Goal: Task Accomplishment & Management: Use online tool/utility

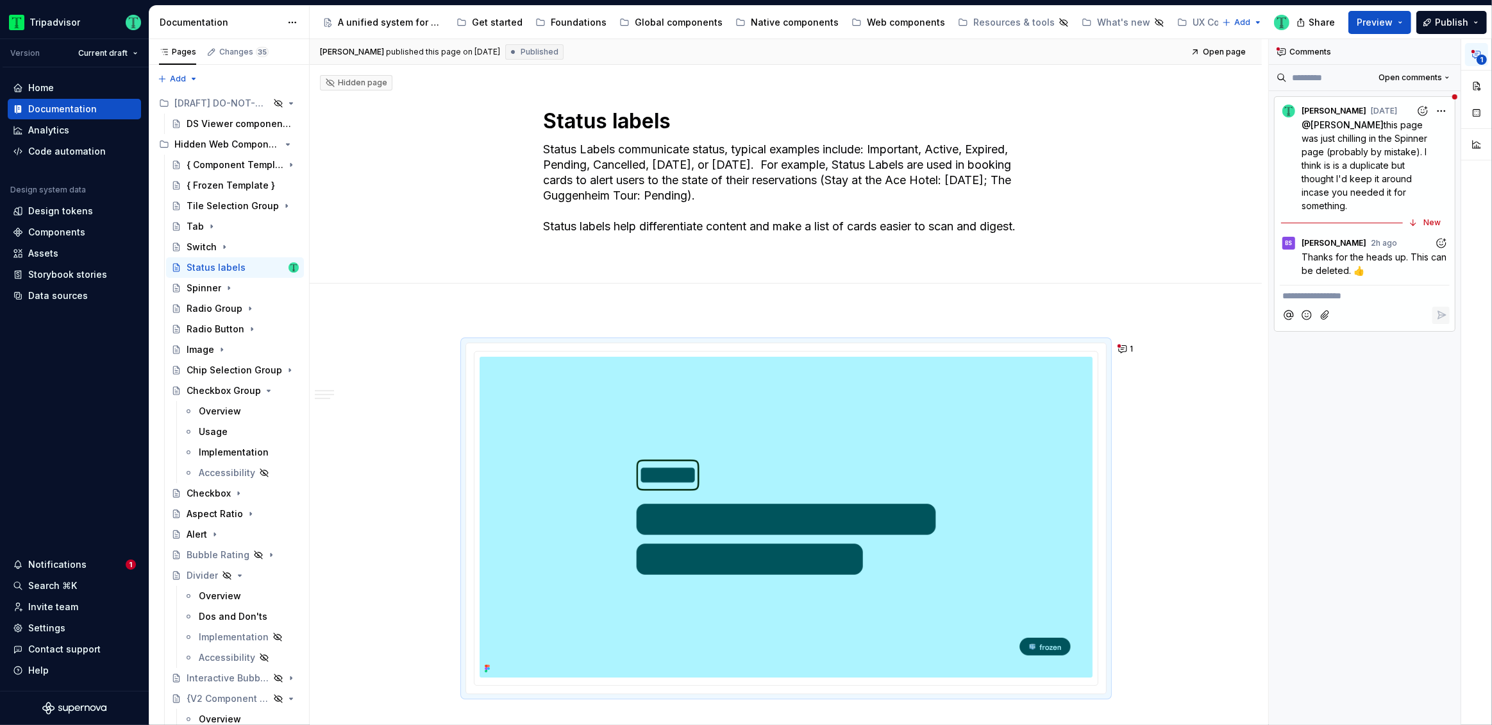
scroll to position [6, 0]
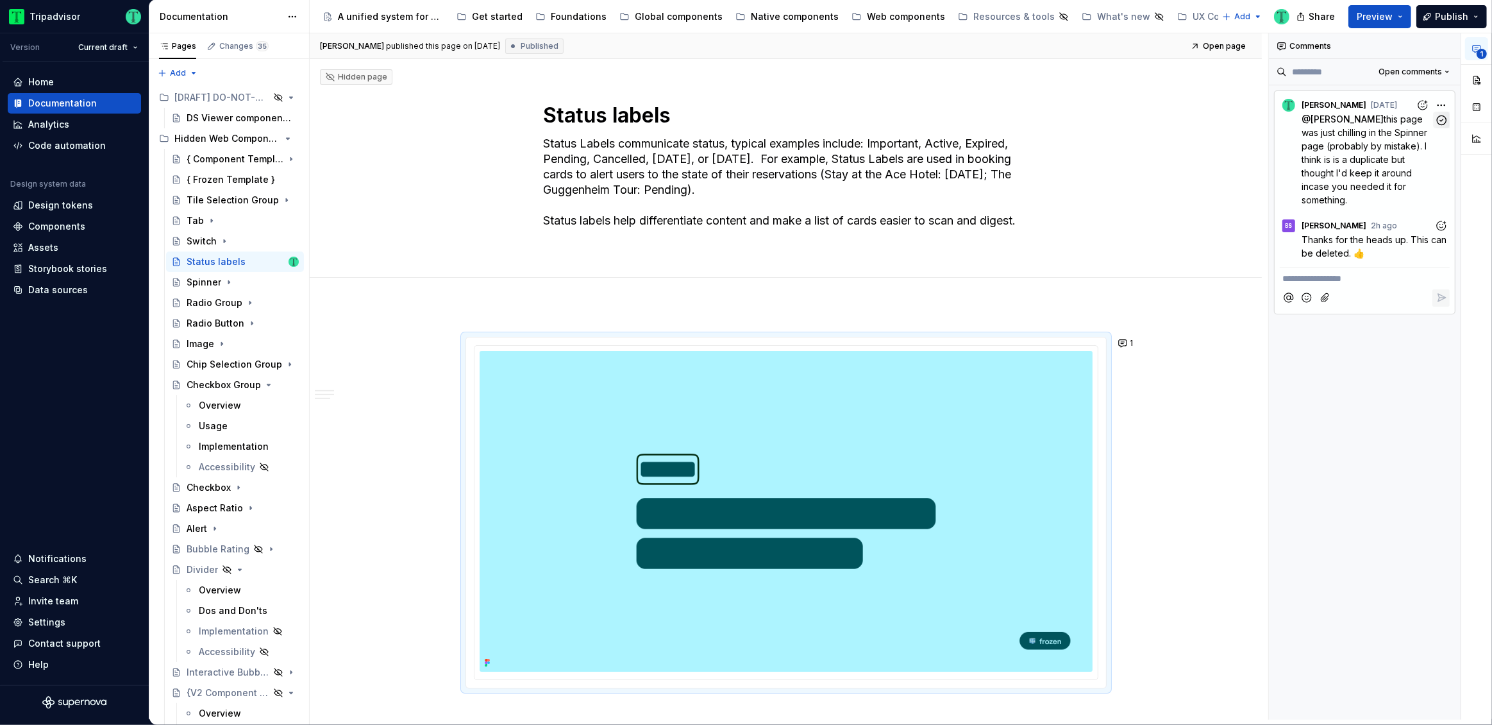
click at [1444, 119] on icon "button" at bounding box center [1442, 120] width 12 height 12
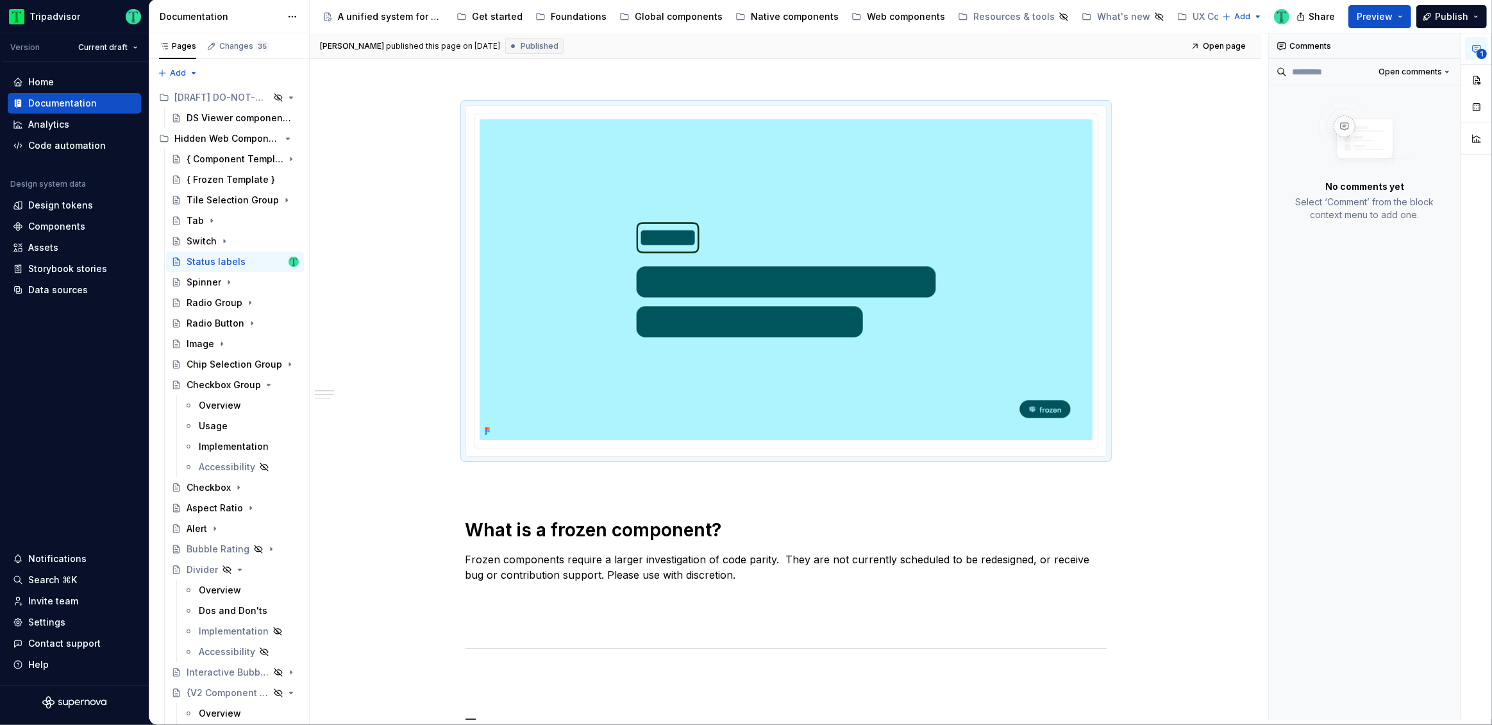
scroll to position [239, 0]
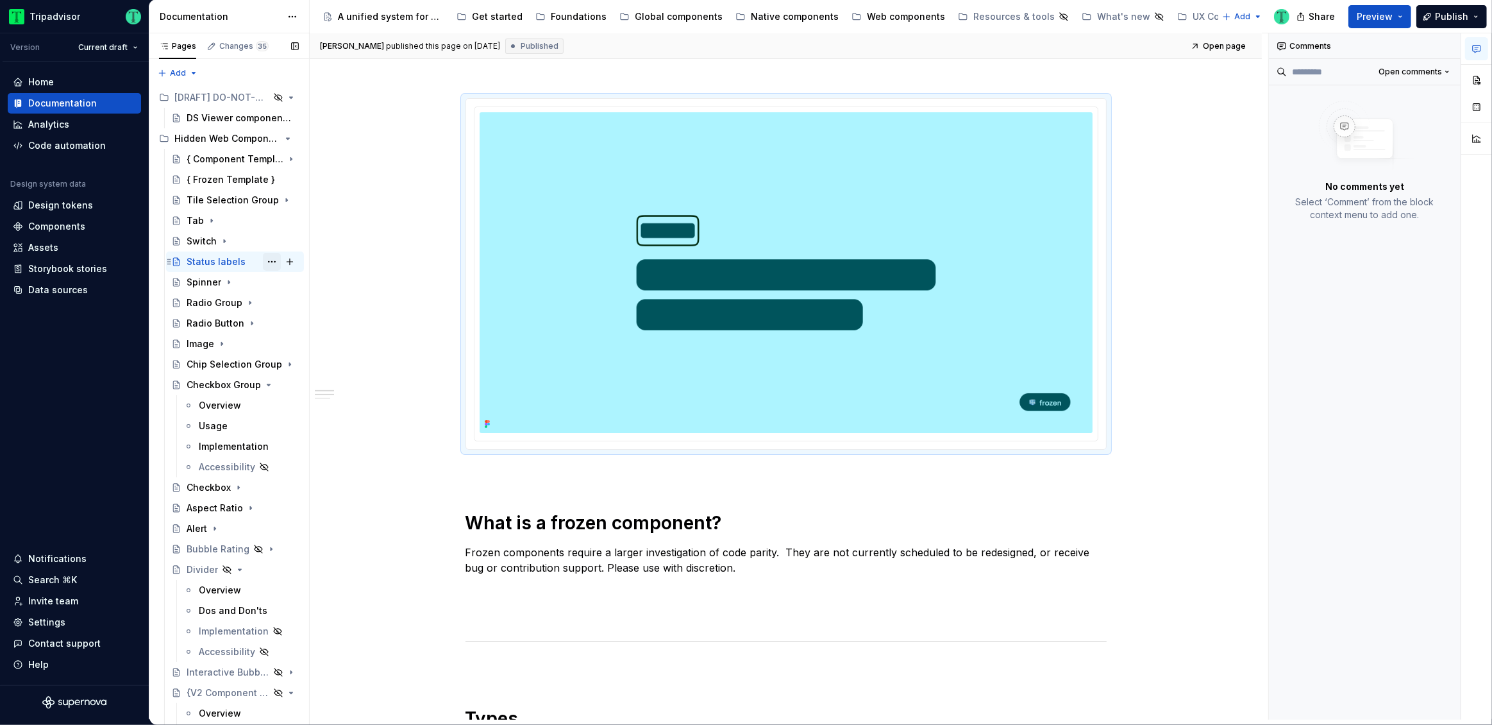
click at [264, 262] on button "Page tree" at bounding box center [272, 262] width 18 height 18
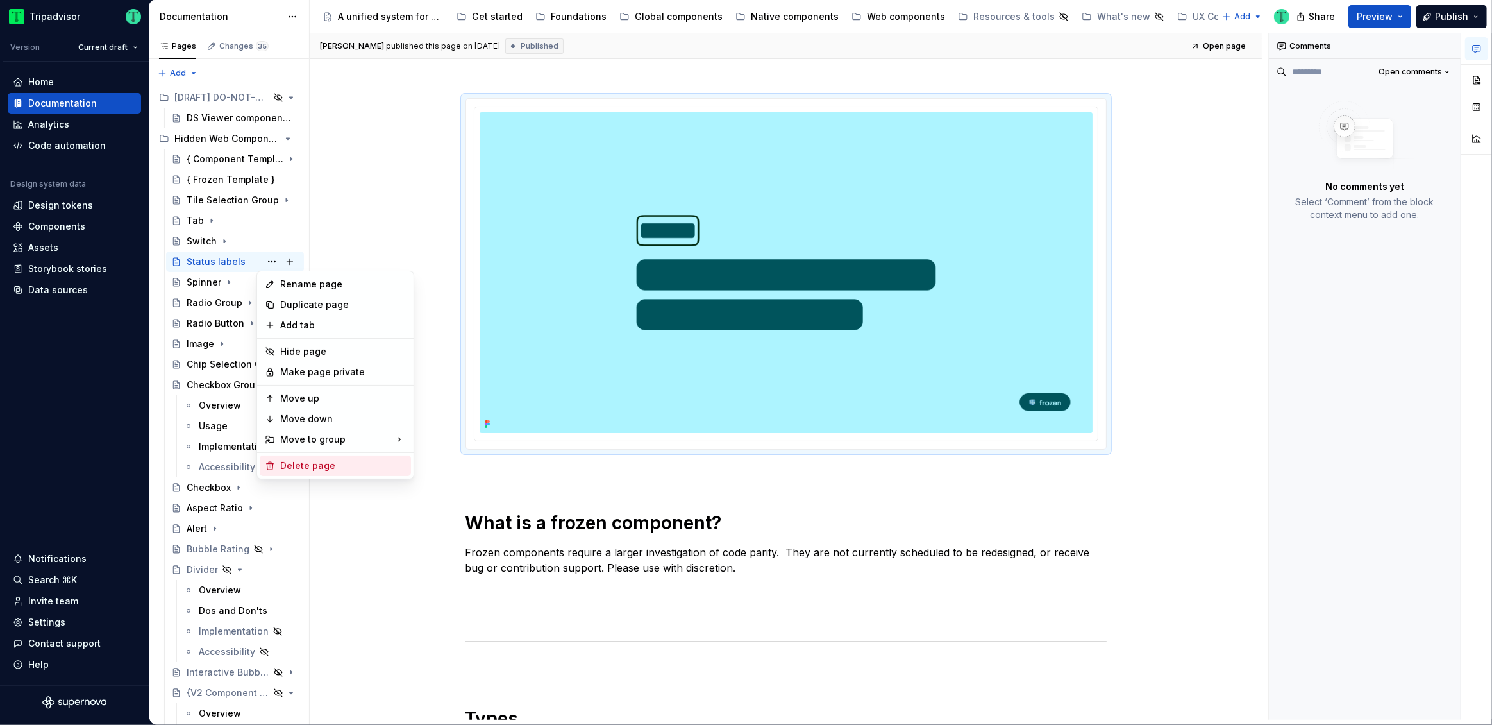
click at [291, 464] on div "Delete page" at bounding box center [343, 465] width 126 height 13
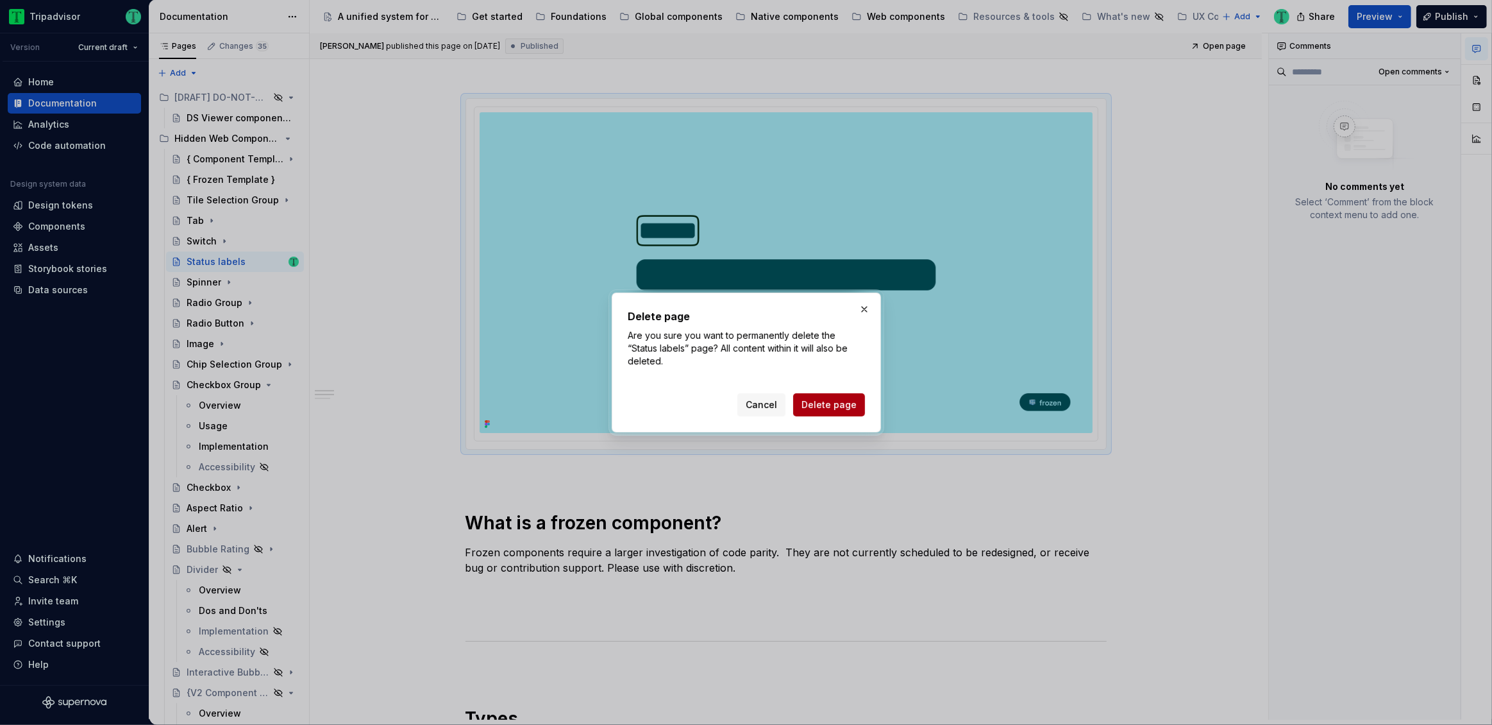
click at [832, 407] on span "Delete page" at bounding box center [829, 404] width 55 height 13
type textarea "*"
type textarea "Spinner"
type textarea "A visual indicator that a process is happening in the background but the interf…"
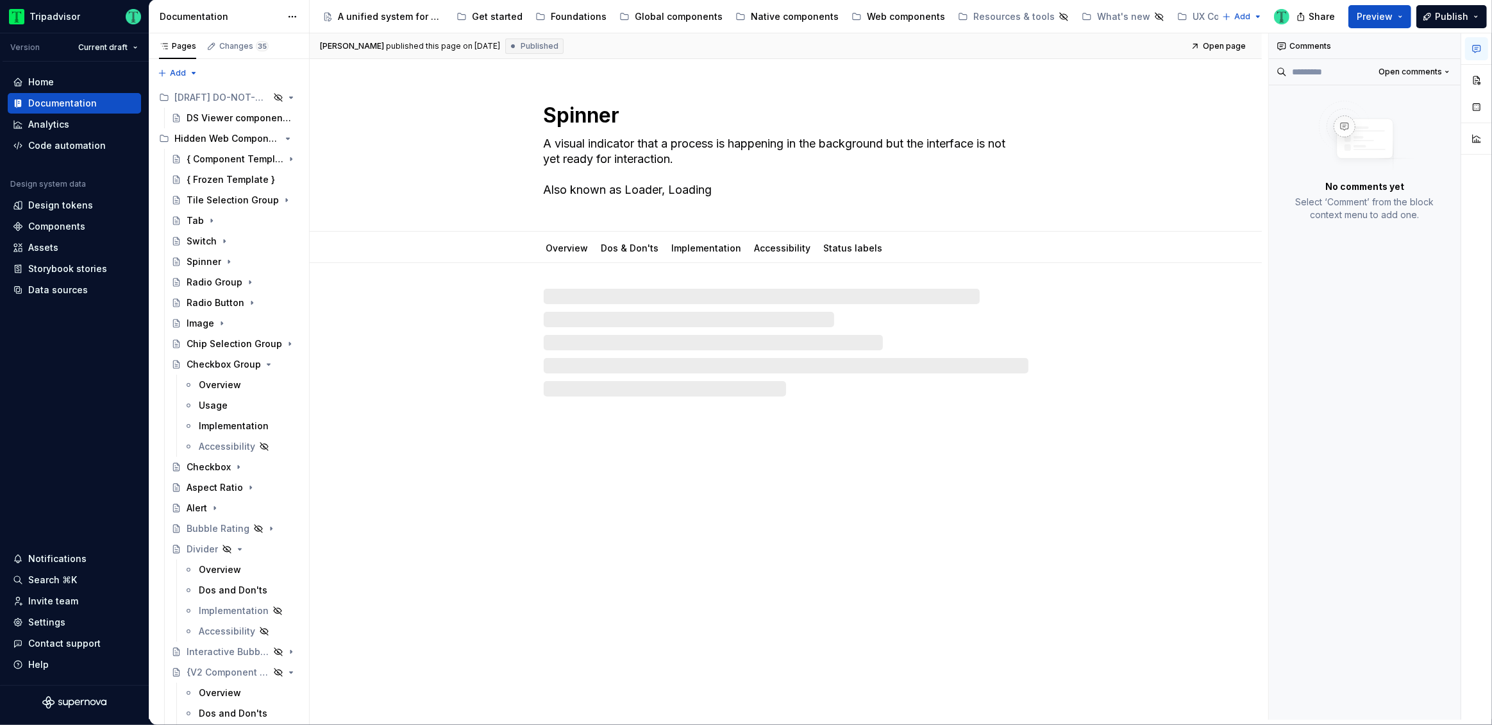
scroll to position [0, 0]
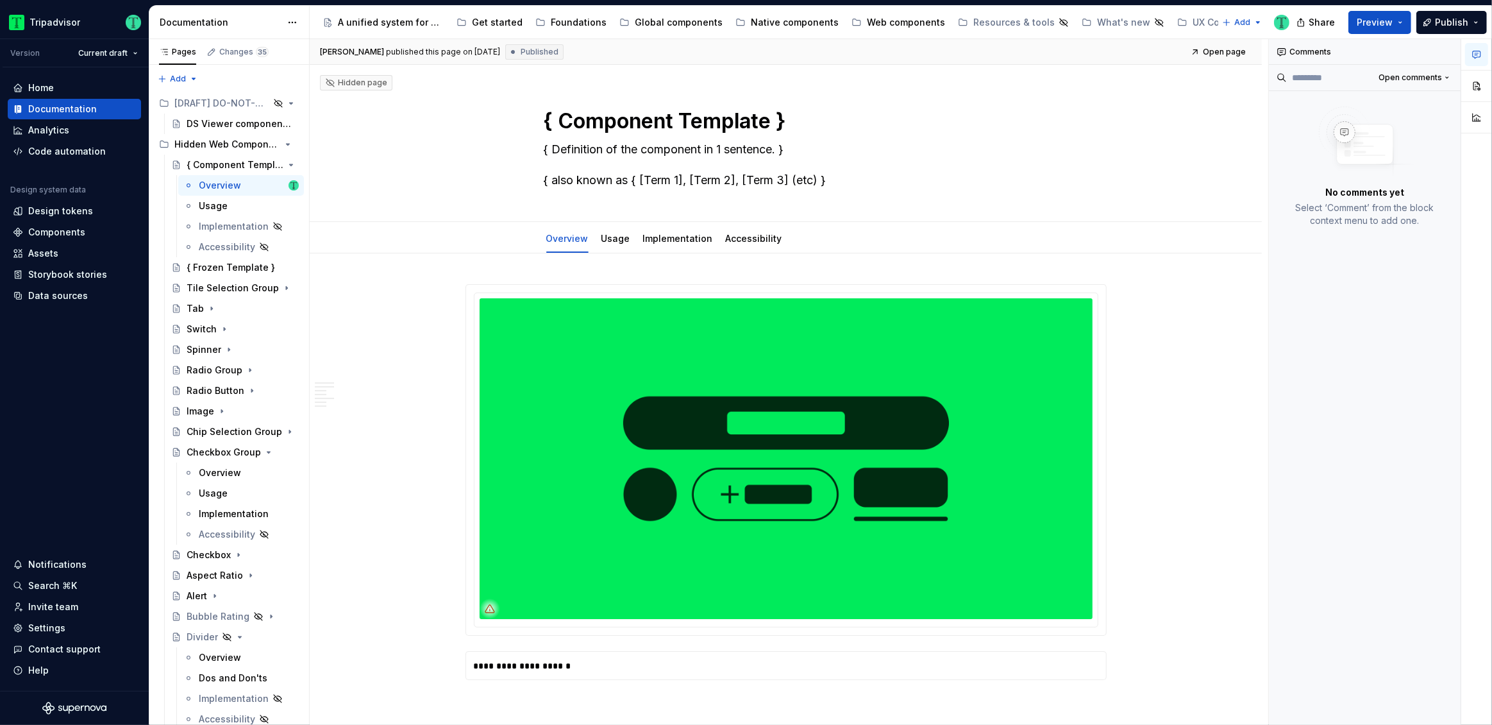
type textarea "*"
